Goal: Task Accomplishment & Management: Complete application form

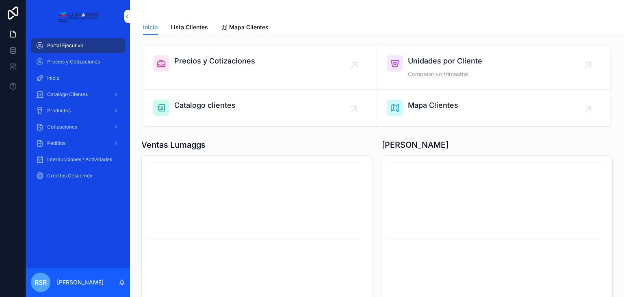
click at [72, 278] on p "[PERSON_NAME]" at bounding box center [80, 282] width 47 height 8
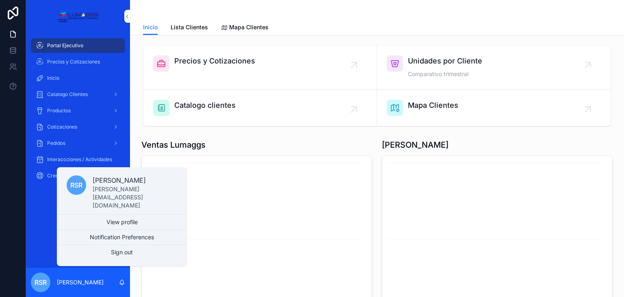
click at [125, 222] on link "View profile" at bounding box center [122, 222] width 130 height 15
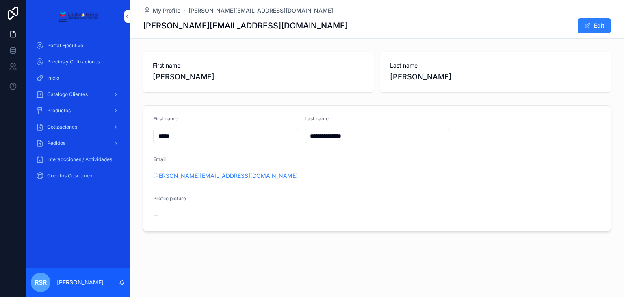
click at [61, 126] on span "Cotizaciones" at bounding box center [62, 127] width 30 height 7
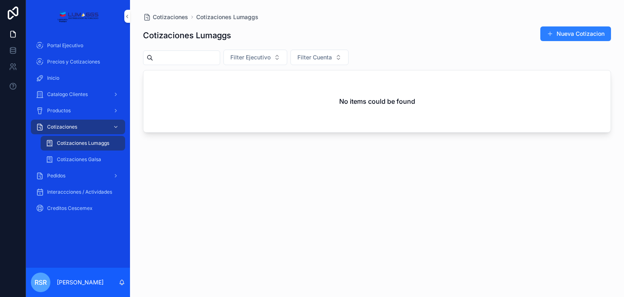
click at [200, 59] on input "scrollable content" at bounding box center [186, 57] width 67 height 11
click at [91, 142] on span "Cotizaciones Lumaggs" at bounding box center [83, 143] width 52 height 7
click at [587, 32] on button "Nueva Cotizacion" at bounding box center [576, 33] width 71 height 15
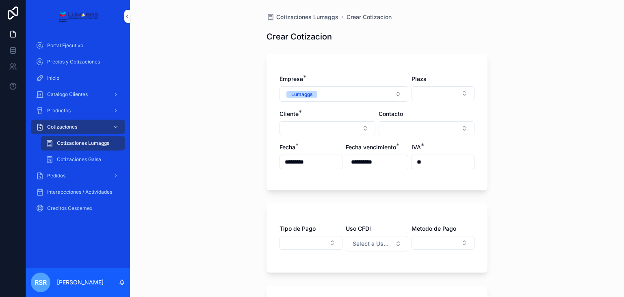
click at [319, 128] on button "Select Button" at bounding box center [328, 128] width 96 height 14
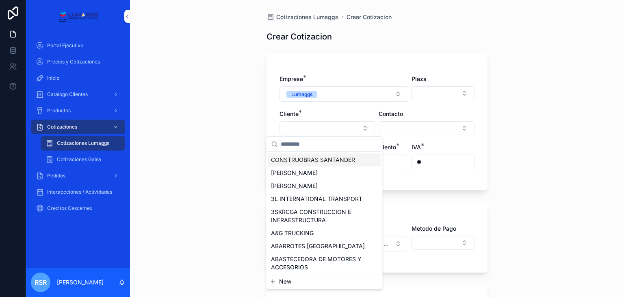
click at [319, 126] on button "Select Button" at bounding box center [328, 128] width 96 height 14
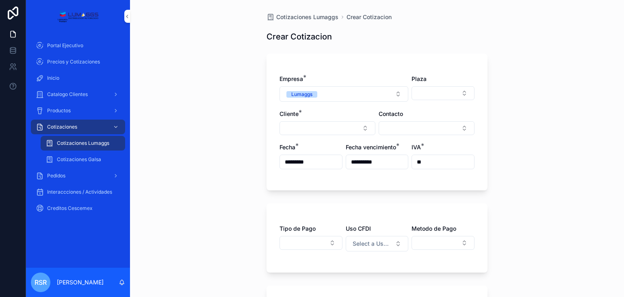
click at [319, 126] on button "Select Button" at bounding box center [328, 128] width 96 height 14
type input "*"
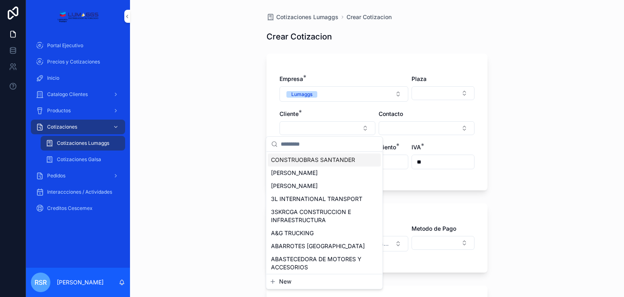
click at [441, 93] on button "Select Button" at bounding box center [443, 93] width 63 height 14
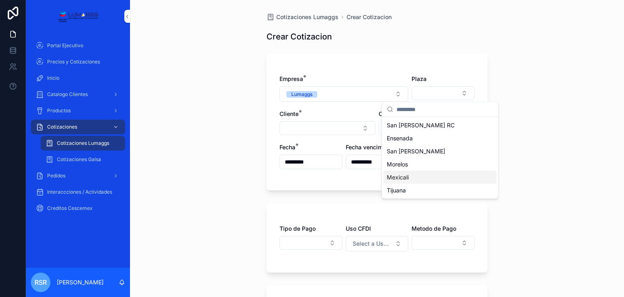
click at [406, 179] on span "Mexicali" at bounding box center [398, 177] width 22 height 8
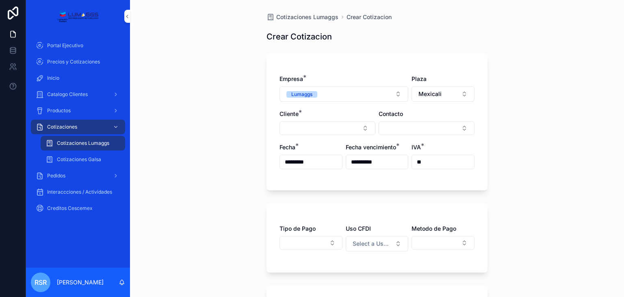
click at [324, 127] on button "Select Button" at bounding box center [328, 128] width 96 height 14
type input "*"
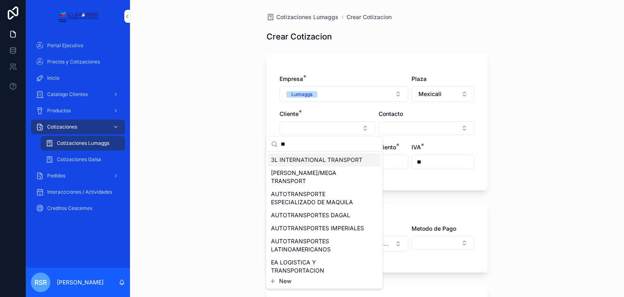
type input "*"
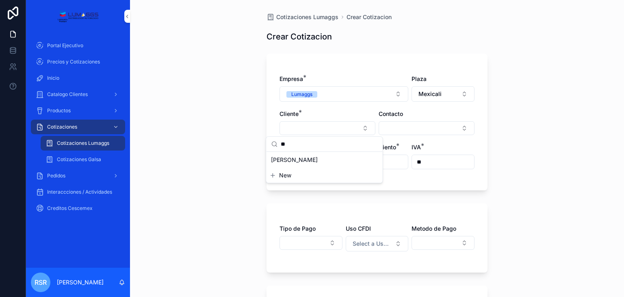
type input "*"
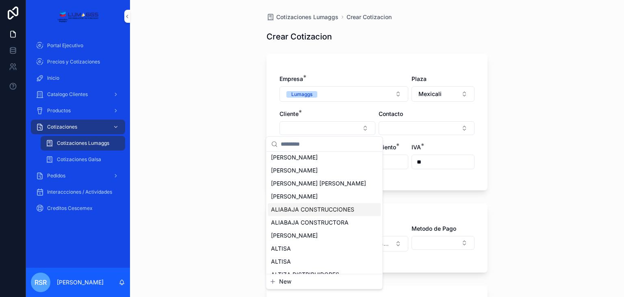
scroll to position [628, 0]
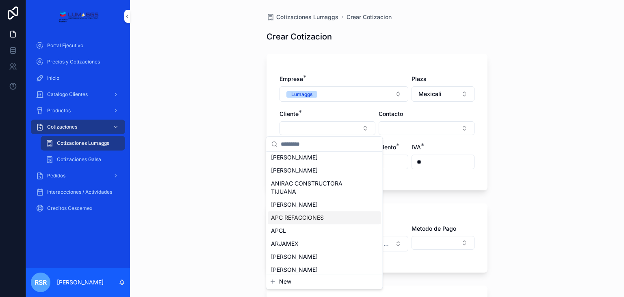
click at [289, 222] on span "APC REFACCIONES" at bounding box center [297, 217] width 53 height 8
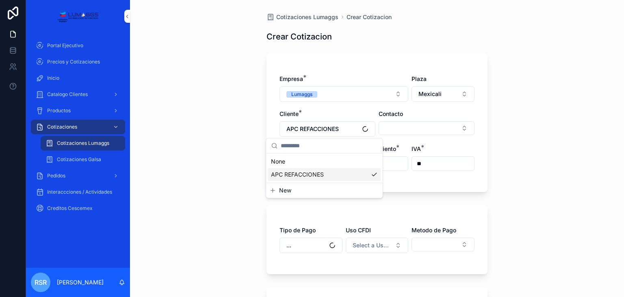
scroll to position [0, 0]
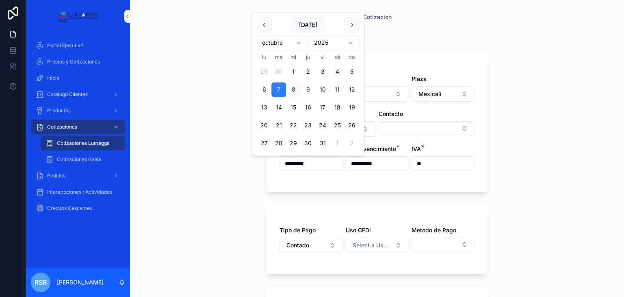
click at [253, 171] on div "**********" at bounding box center [377, 148] width 494 height 297
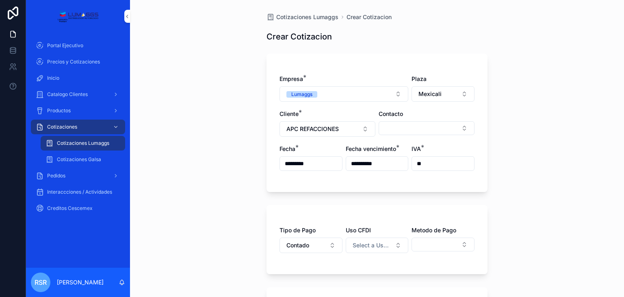
click at [333, 127] on span "APC REFACCIONES" at bounding box center [313, 129] width 52 height 8
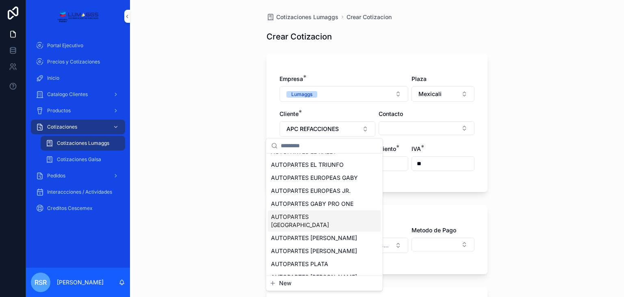
scroll to position [1219, 0]
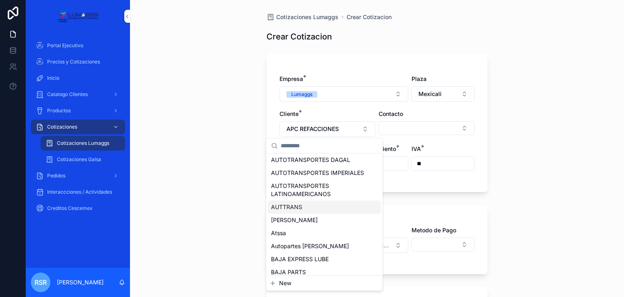
click at [303, 213] on div "AUTTRANS" at bounding box center [324, 206] width 113 height 13
click at [303, 256] on div "Tipo de Pago Contado Uso CFDI Select a Uso CFDI Metodo de Pago" at bounding box center [377, 243] width 195 height 35
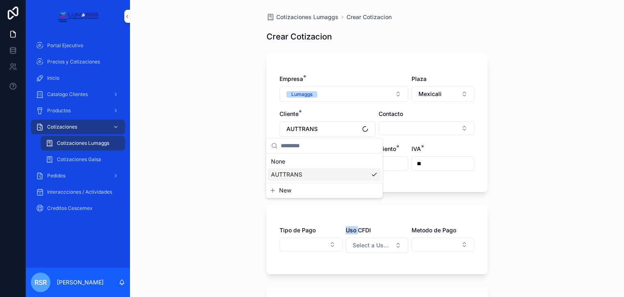
scroll to position [0, 0]
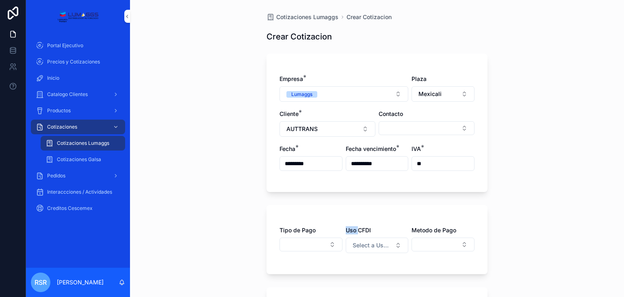
click at [421, 128] on button "Select Button" at bounding box center [427, 128] width 96 height 14
